Goal: Register for event/course

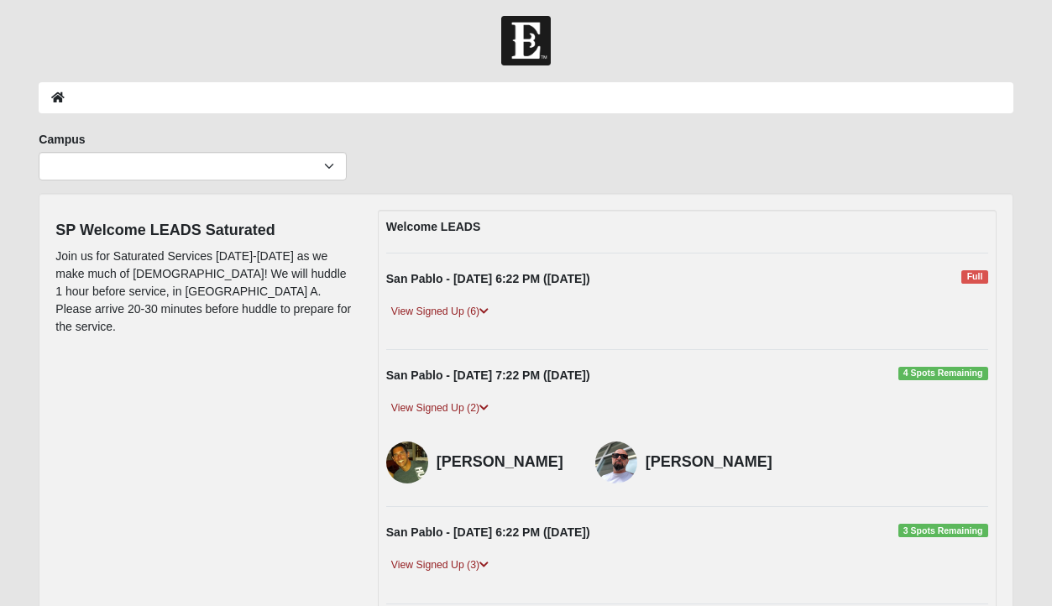
scroll to position [7, 0]
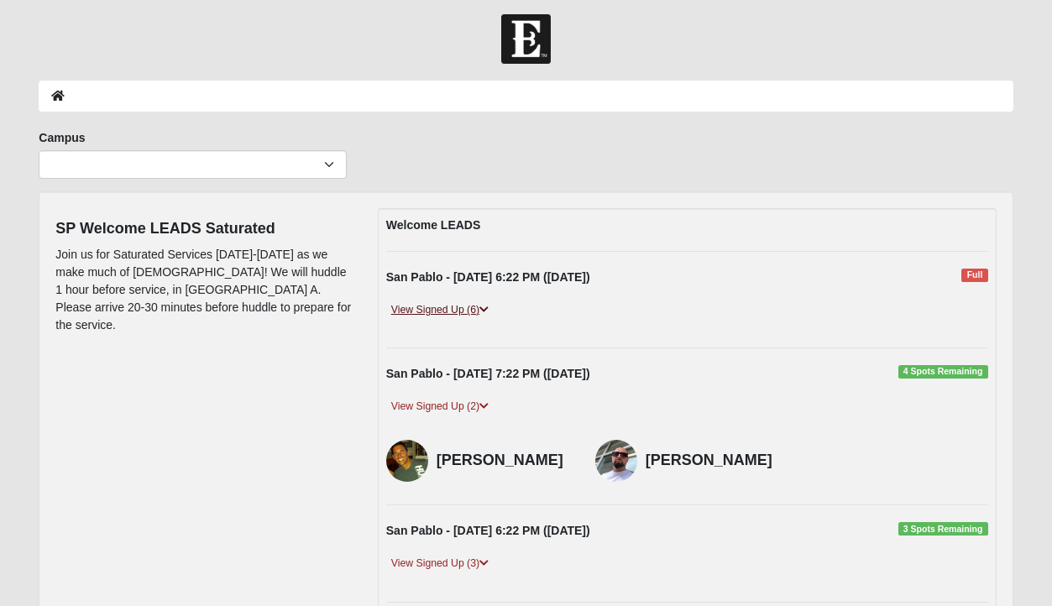
click at [468, 316] on link "View Signed Up (6)" at bounding box center [439, 310] width 107 height 18
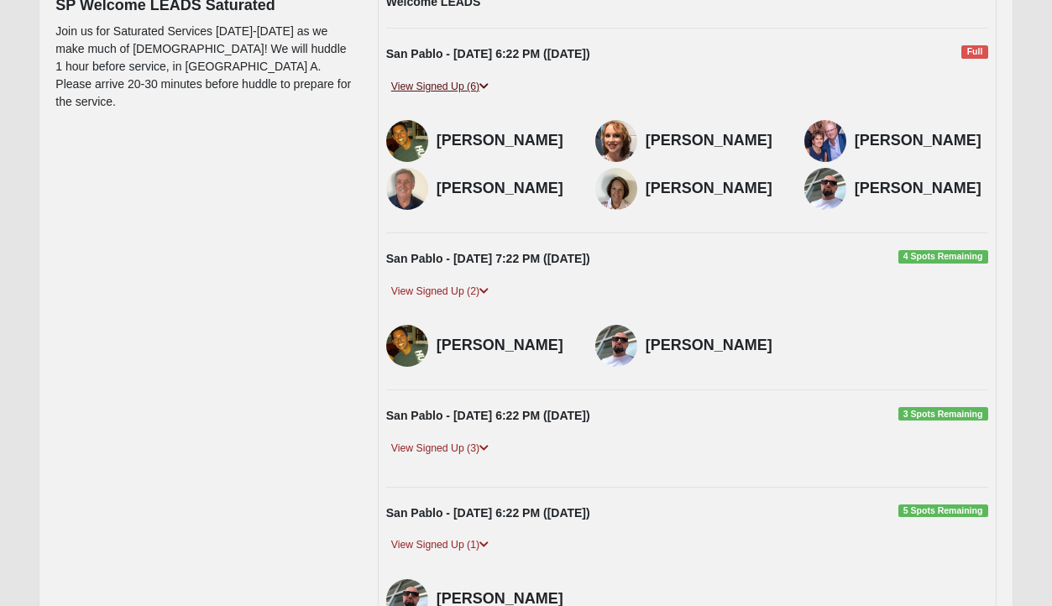
scroll to position [232, 0]
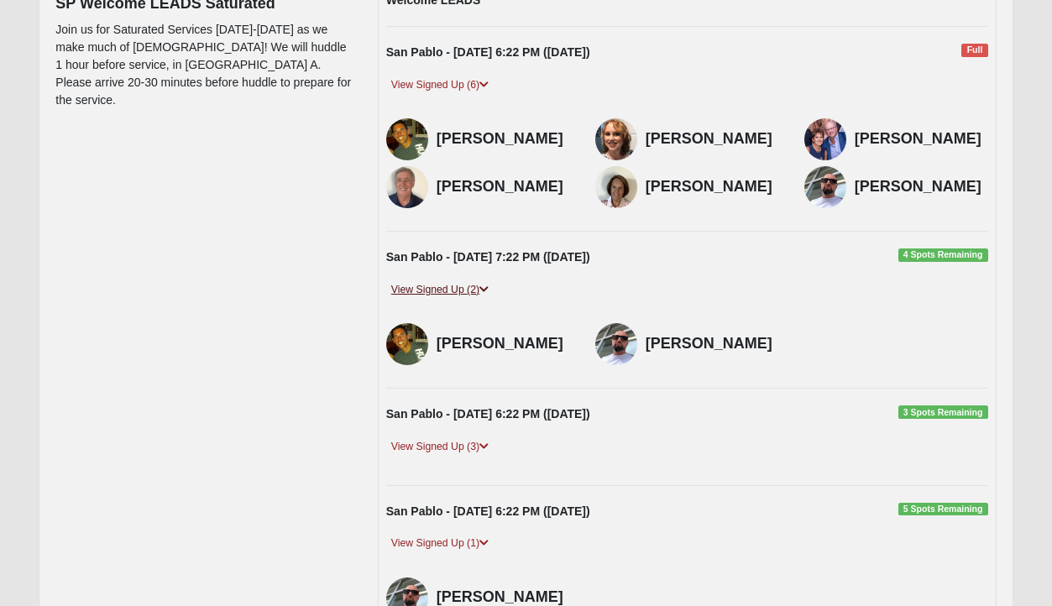
click at [473, 290] on link "View Signed Up (2)" at bounding box center [439, 290] width 107 height 18
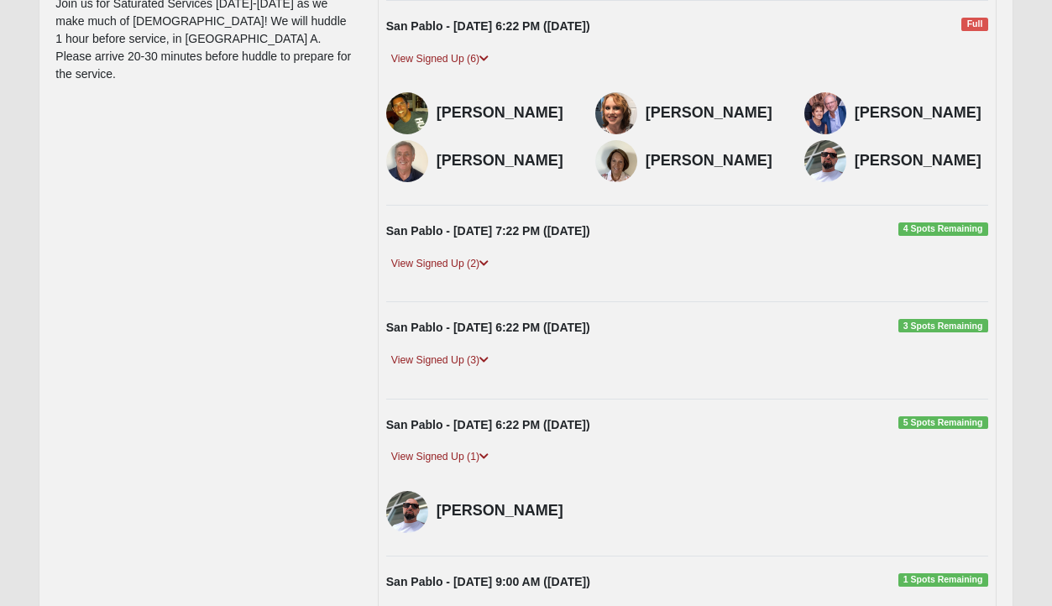
scroll to position [259, 0]
click at [472, 274] on div "View Signed Up (2)" at bounding box center [687, 268] width 627 height 29
click at [472, 264] on link "View Signed Up (2)" at bounding box center [439, 263] width 107 height 18
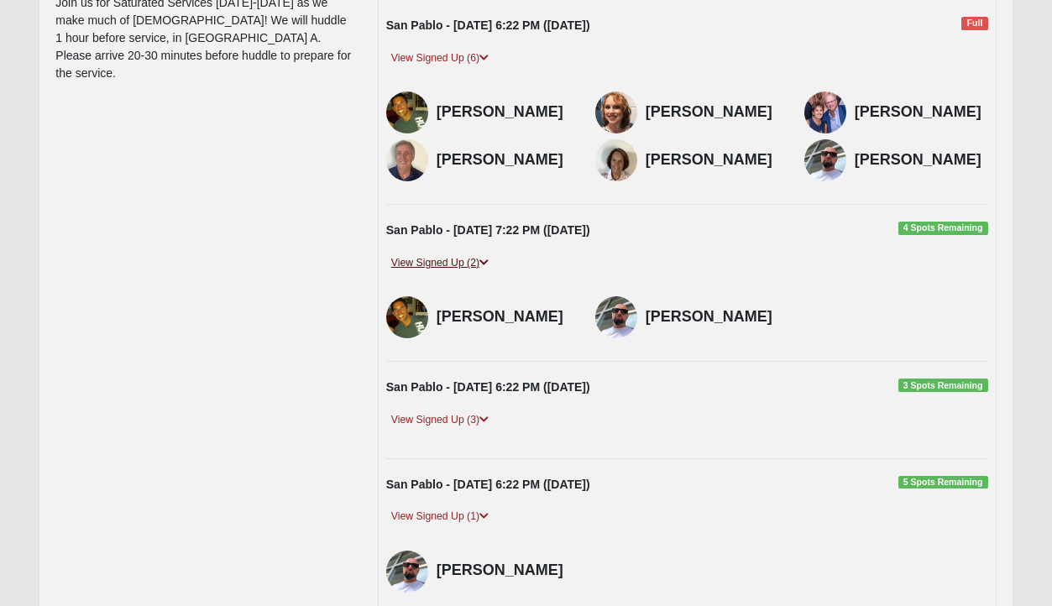
scroll to position [322, 0]
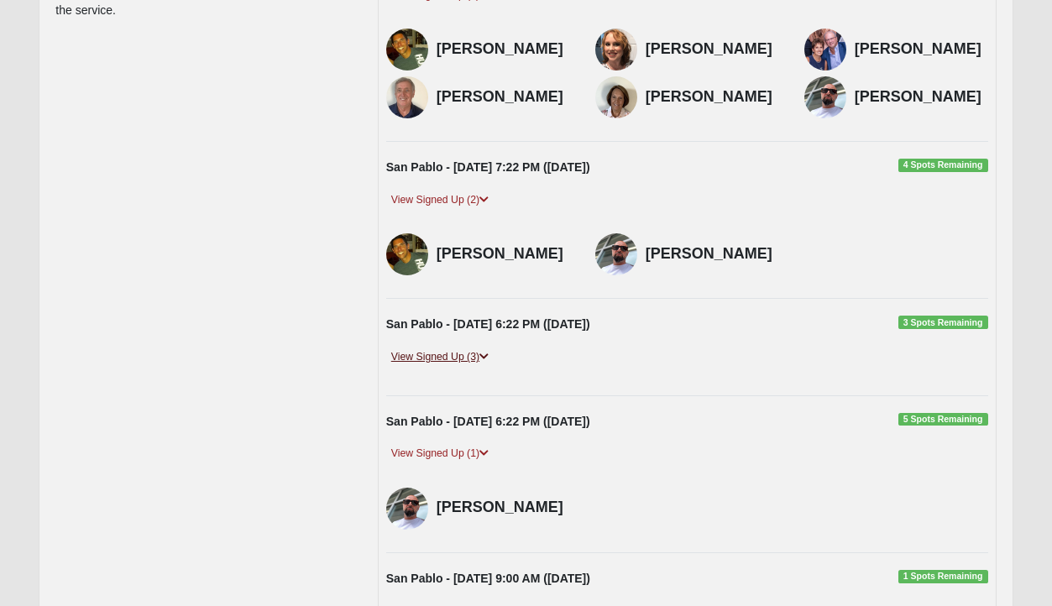
click at [476, 358] on link "View Signed Up (3)" at bounding box center [439, 357] width 107 height 18
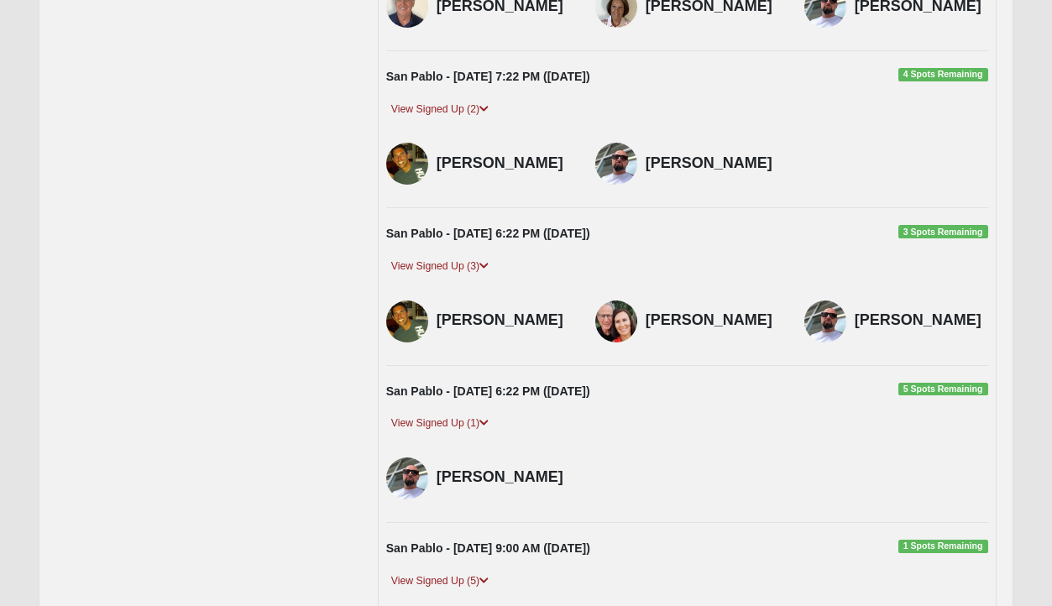
scroll to position [413, 0]
click at [473, 416] on link "View Signed Up (1)" at bounding box center [439, 423] width 107 height 18
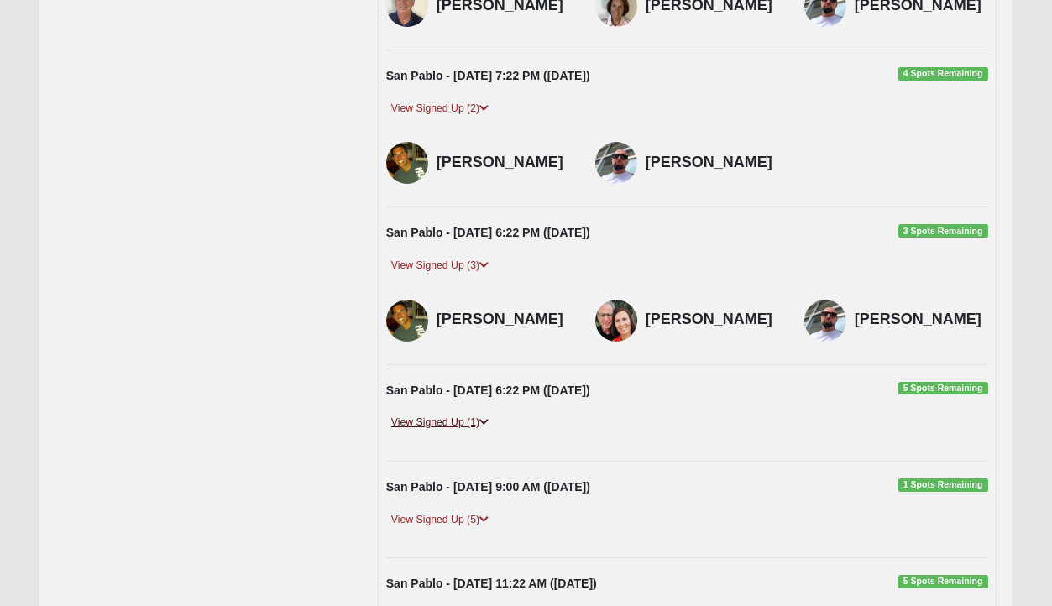
click at [473, 416] on link "View Signed Up (1)" at bounding box center [439, 423] width 107 height 18
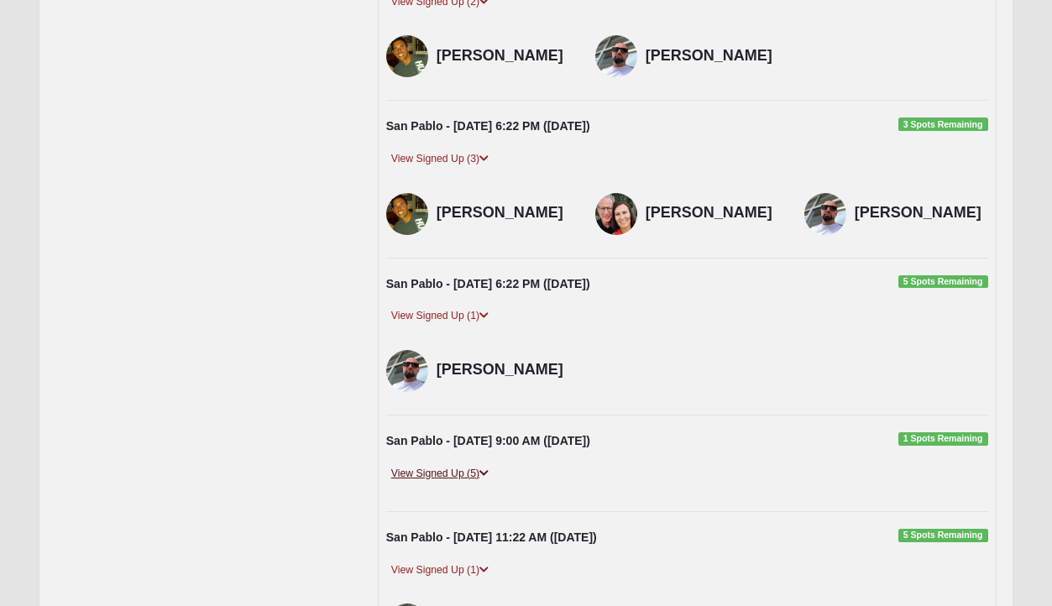
click at [470, 473] on link "View Signed Up (5)" at bounding box center [439, 474] width 107 height 18
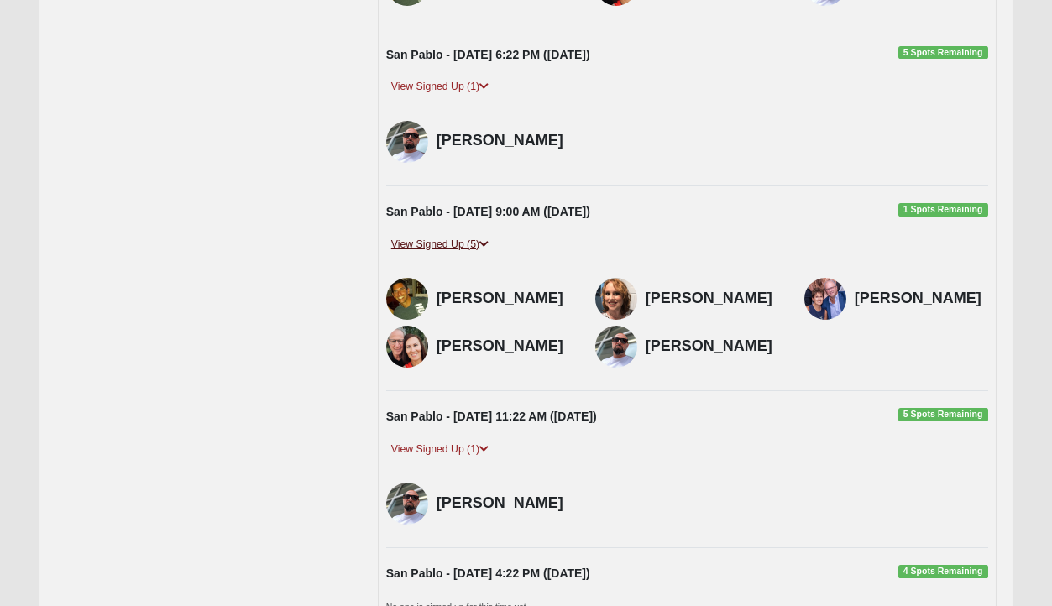
scroll to position [761, 0]
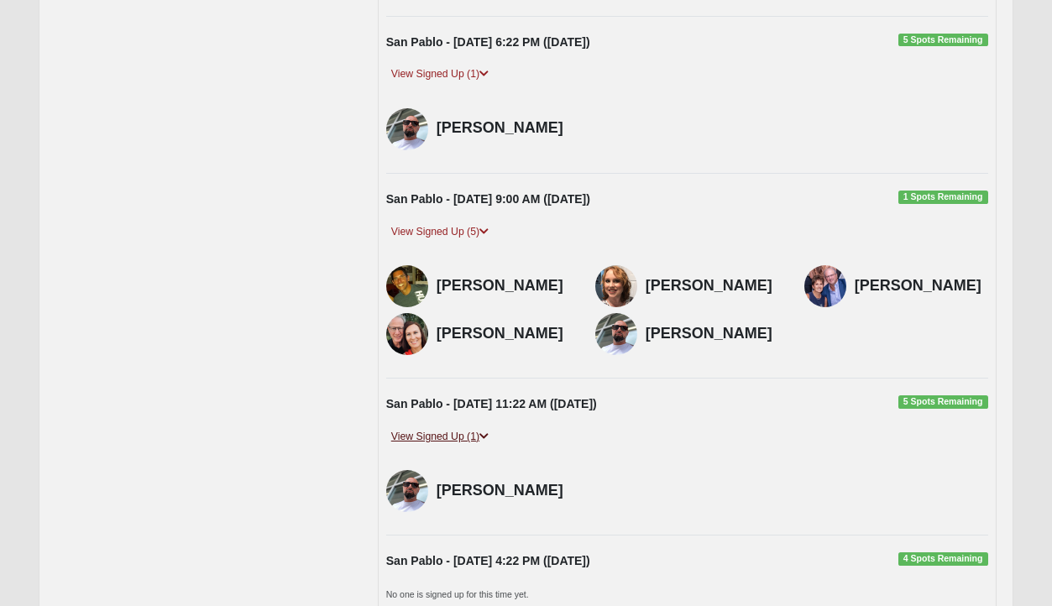
click at [468, 442] on link "View Signed Up (1)" at bounding box center [439, 437] width 107 height 18
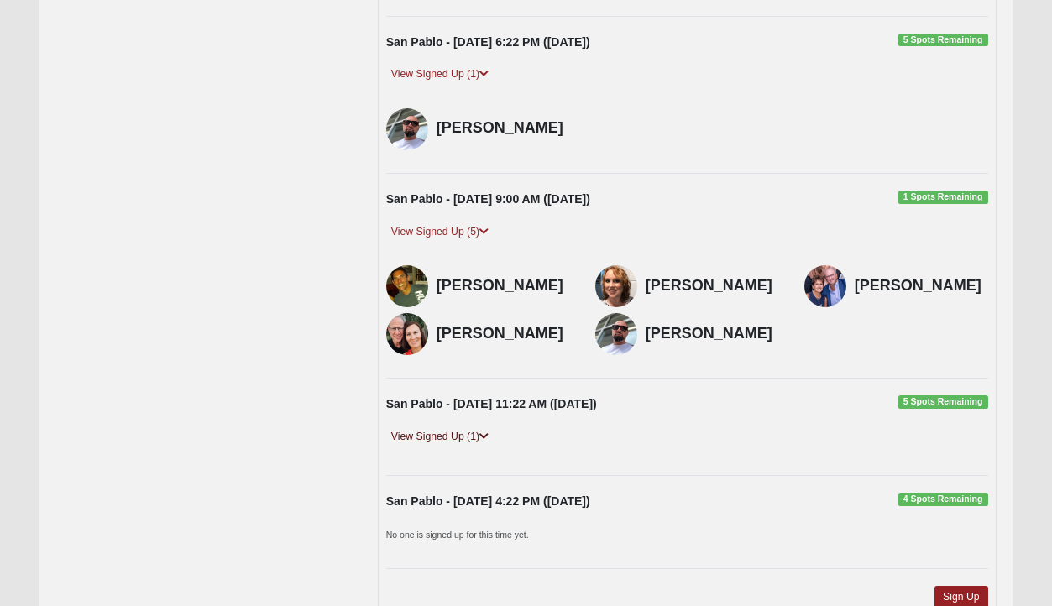
click at [468, 442] on link "View Signed Up (1)" at bounding box center [439, 437] width 107 height 18
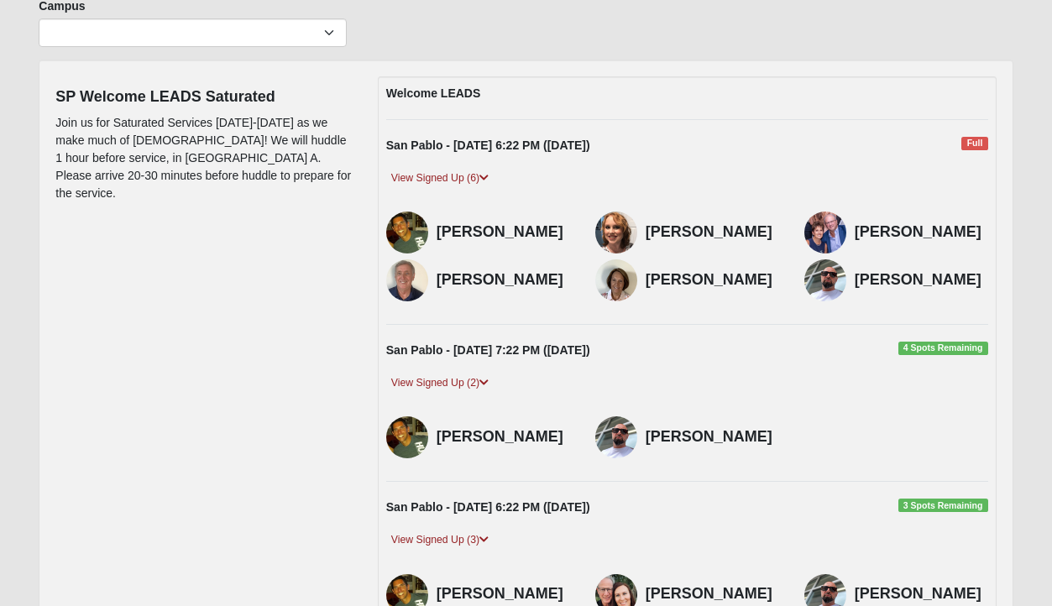
scroll to position [117, 0]
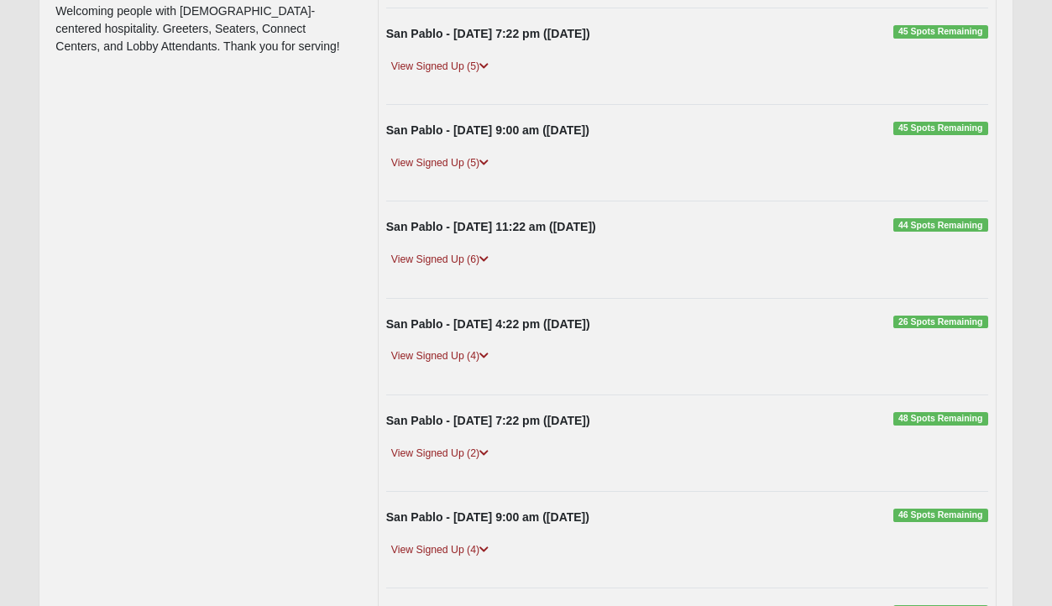
scroll to position [252, 0]
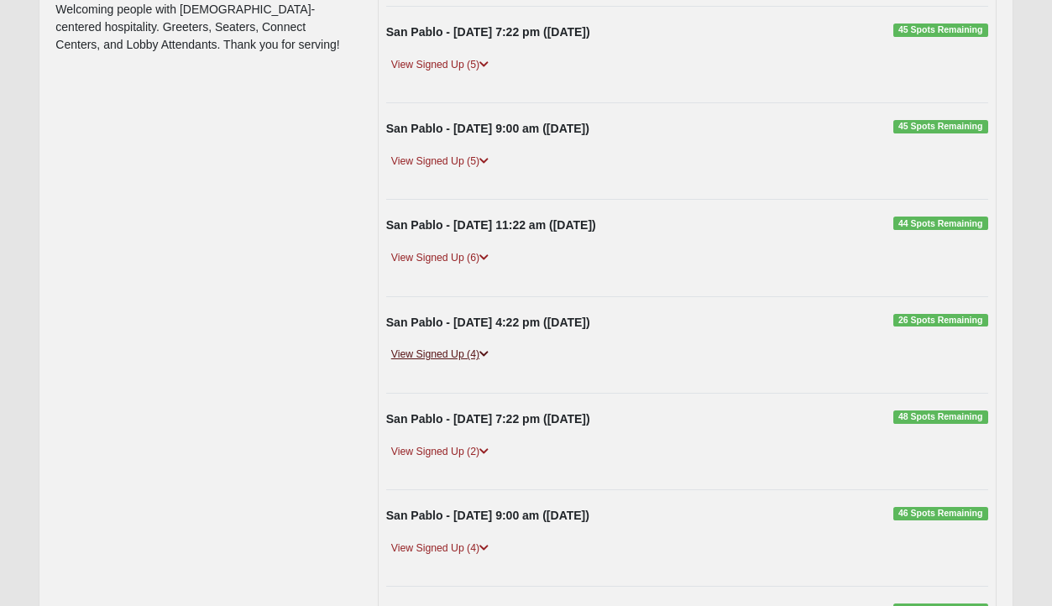
click at [474, 349] on link "View Signed Up (4)" at bounding box center [439, 355] width 107 height 18
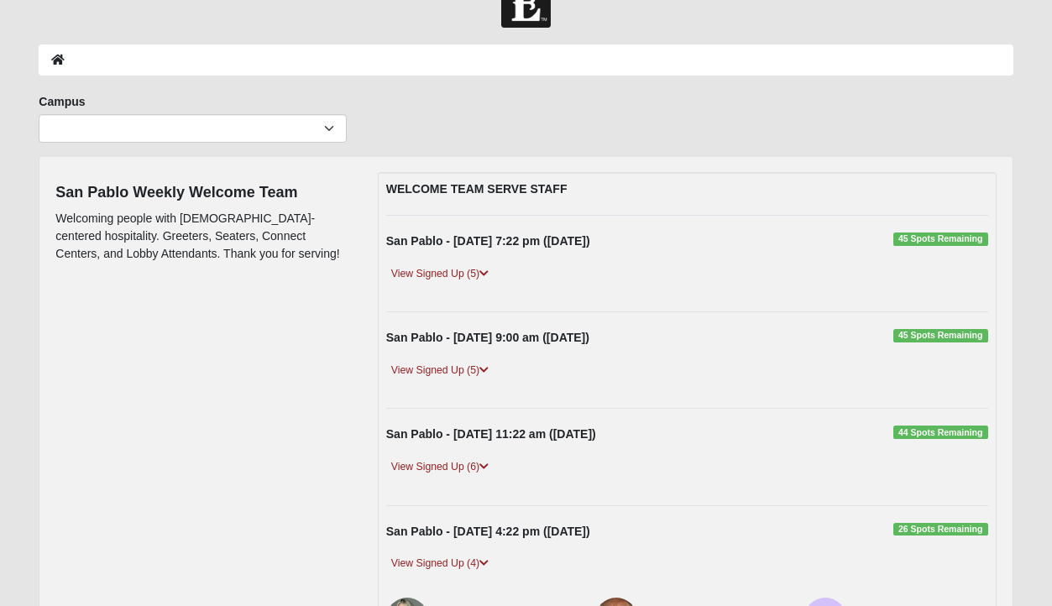
scroll to position [41, 0]
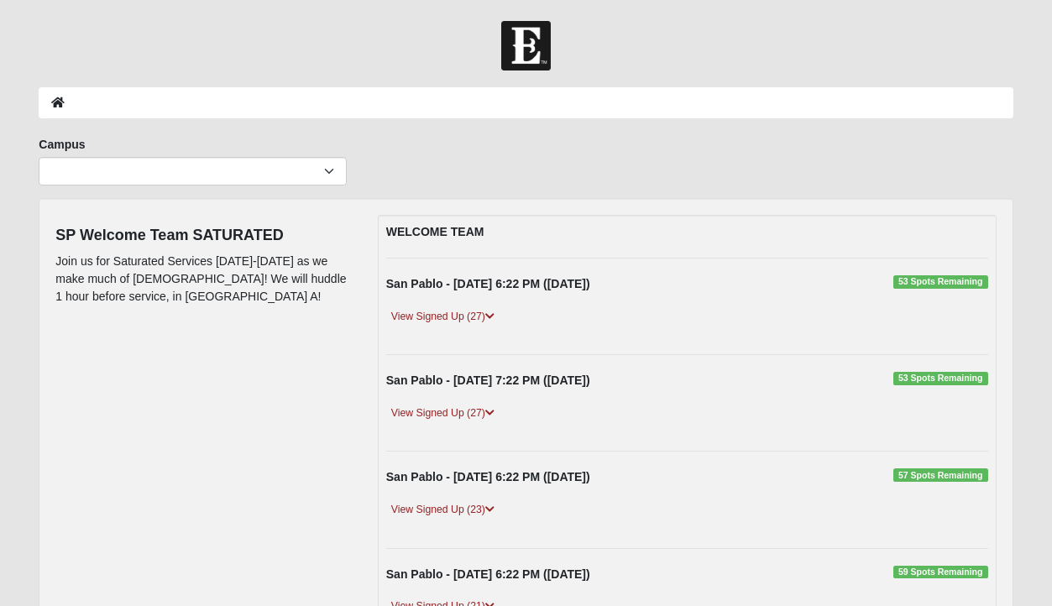
scroll to position [131, 0]
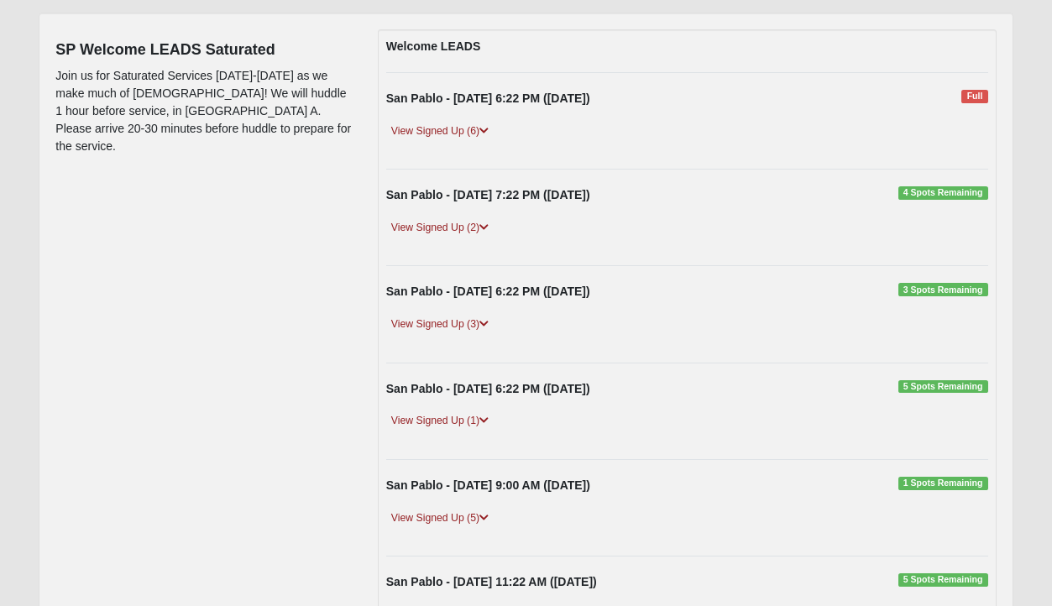
scroll to position [191, 0]
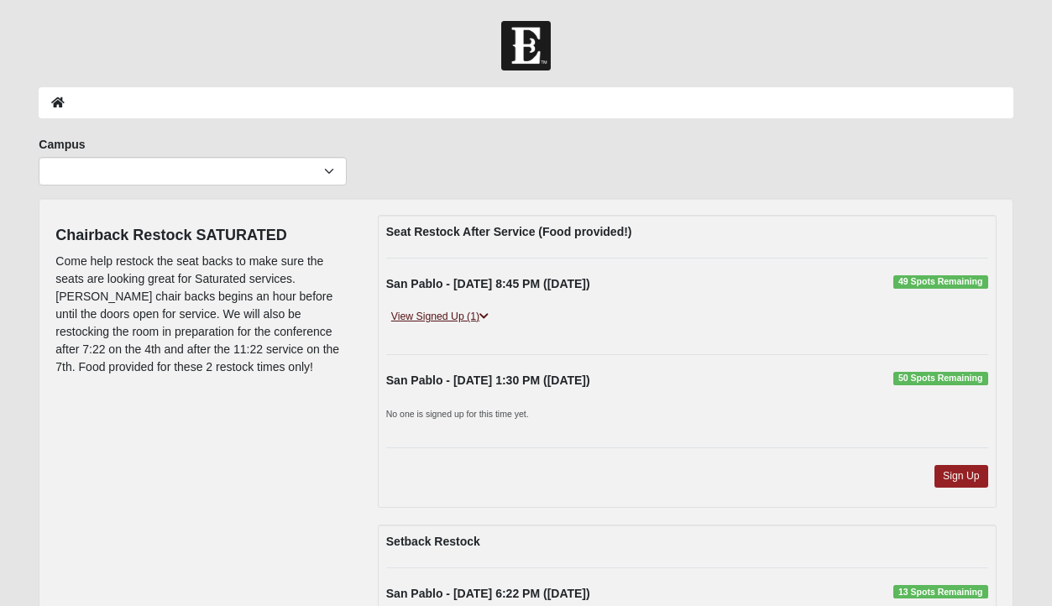
click at [482, 316] on icon at bounding box center [483, 316] width 9 height 10
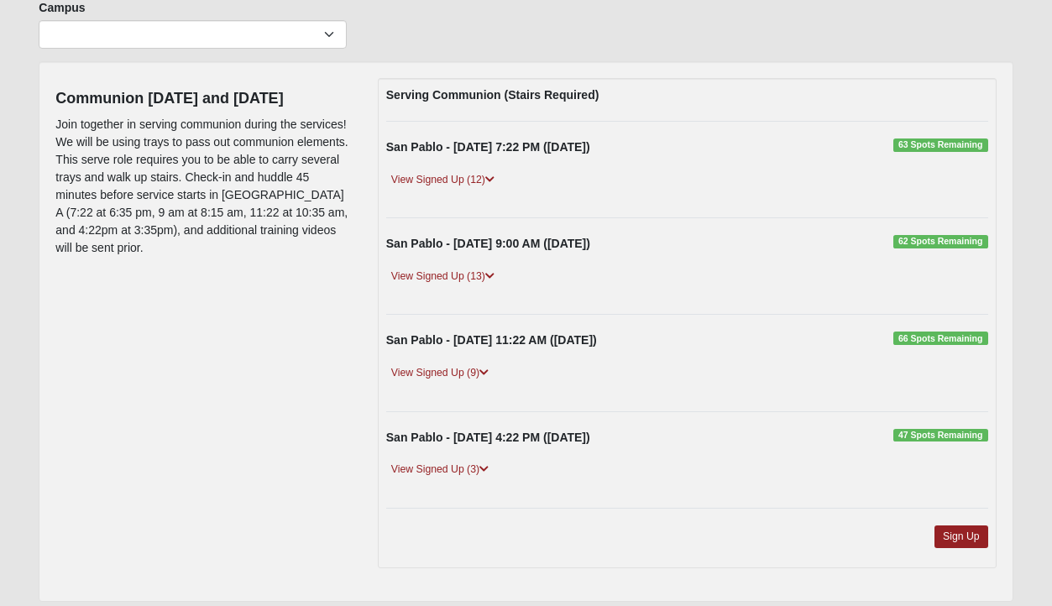
scroll to position [139, 0]
